Goal: Information Seeking & Learning: Find specific page/section

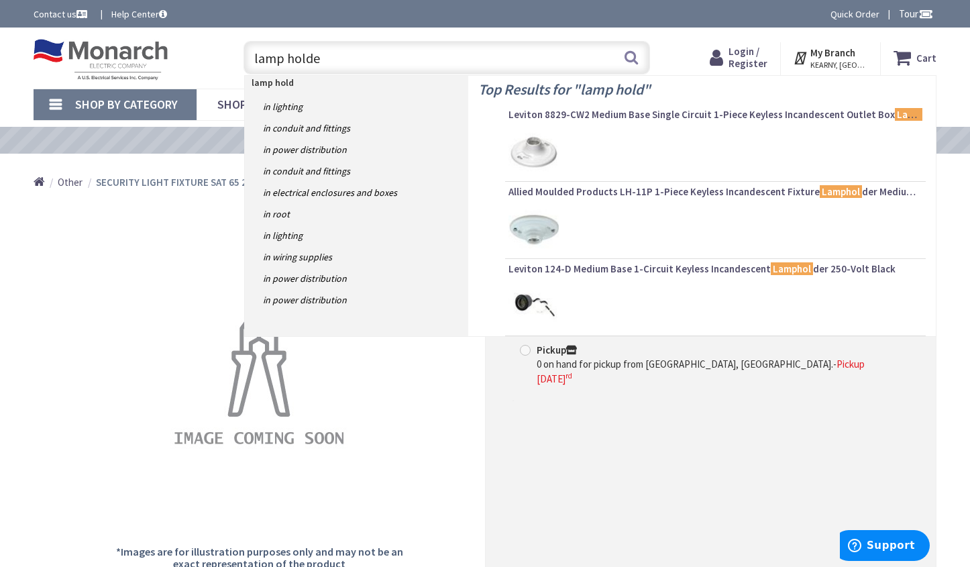
type input "lamp holder"
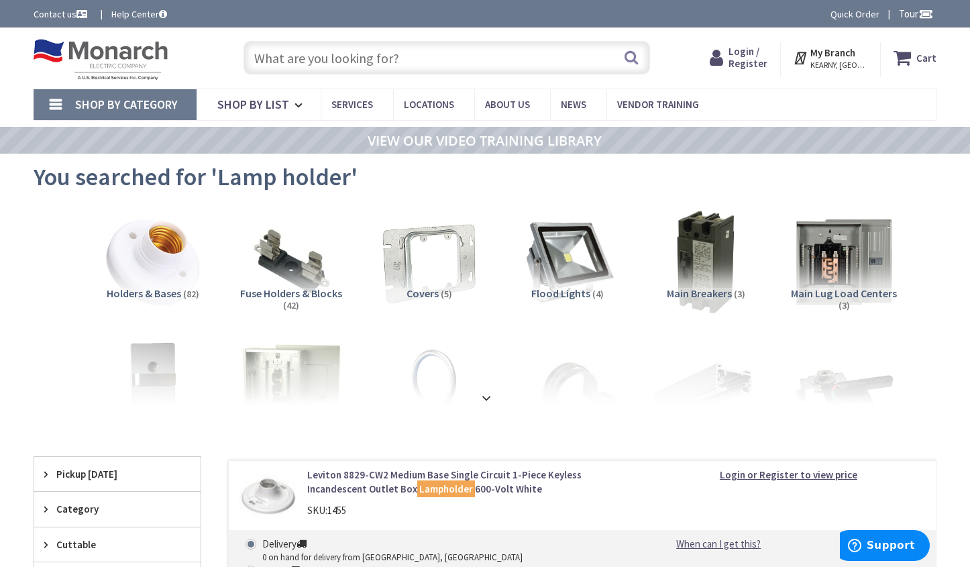
click at [334, 60] on input "text" at bounding box center [447, 58] width 407 height 34
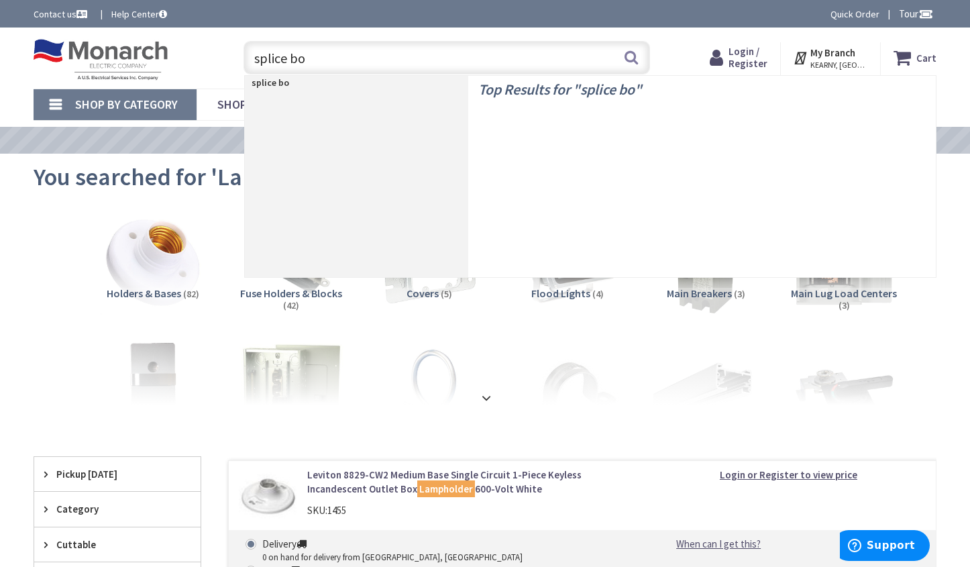
type input "splice box"
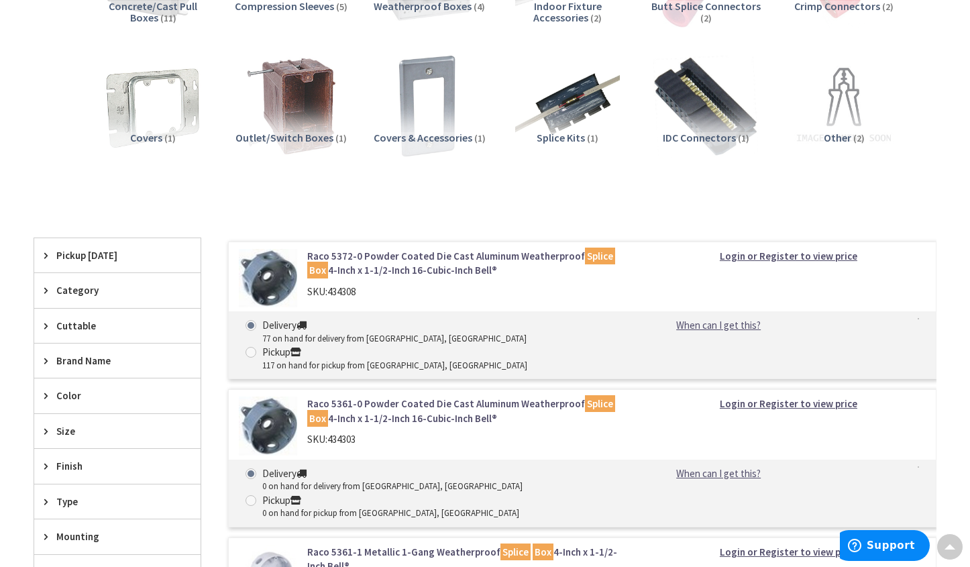
scroll to position [288, 0]
